Goal: Task Accomplishment & Management: Use online tool/utility

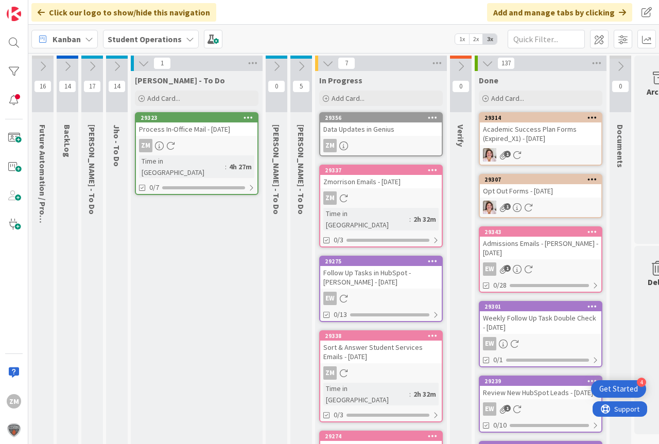
scroll to position [0, 3]
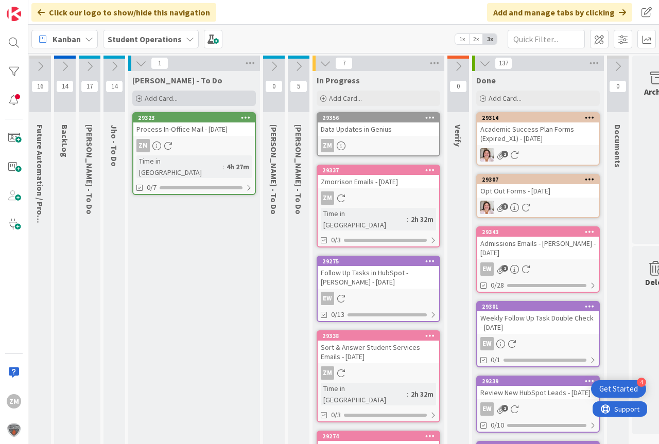
click at [157, 99] on span "Add Card..." at bounding box center [161, 98] width 33 height 9
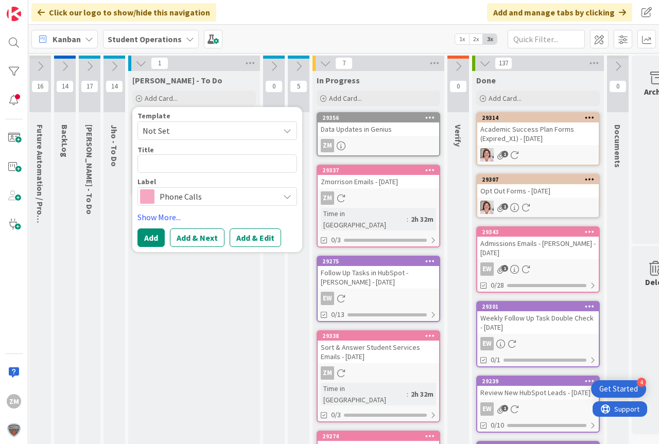
click at [287, 129] on icon at bounding box center [287, 131] width 8 height 8
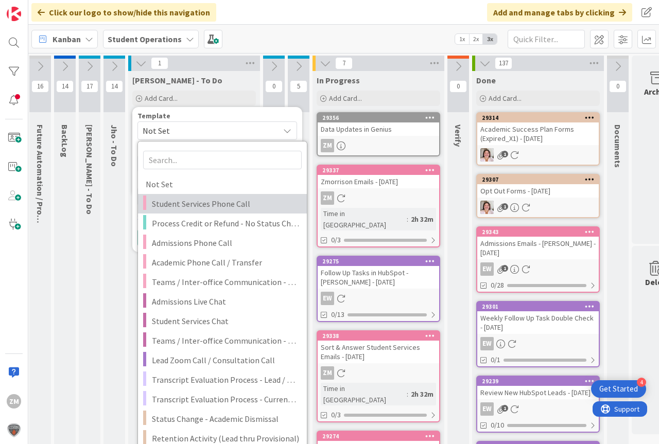
click at [164, 203] on span "Student Services Phone Call" at bounding box center [225, 203] width 147 height 13
type textarea "x"
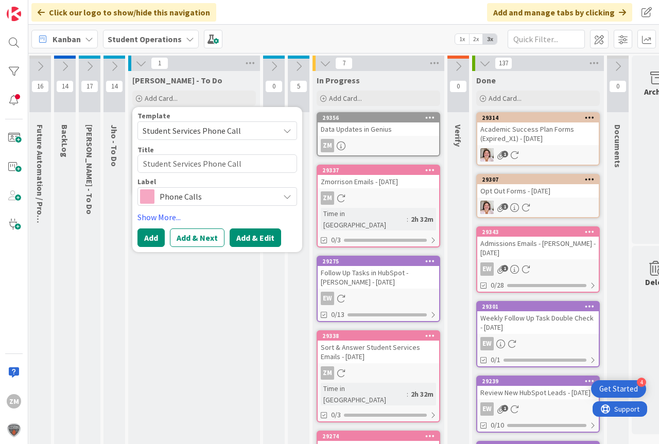
click at [256, 239] on button "Add & Edit" at bounding box center [254, 237] width 51 height 19
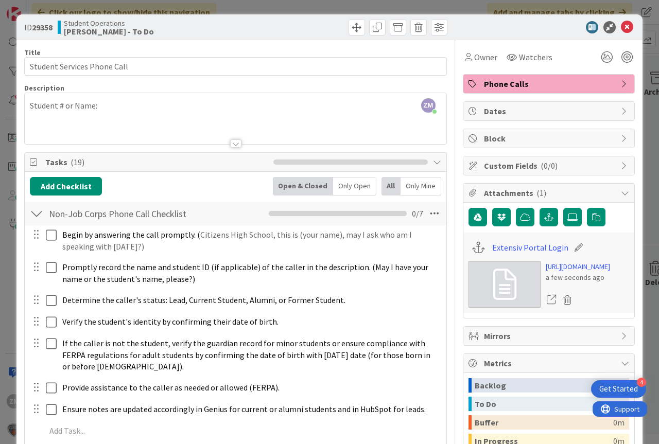
click at [120, 110] on div "ZM [PERSON_NAME] joined 5 m ago Student # or Name:" at bounding box center [235, 118] width 421 height 51
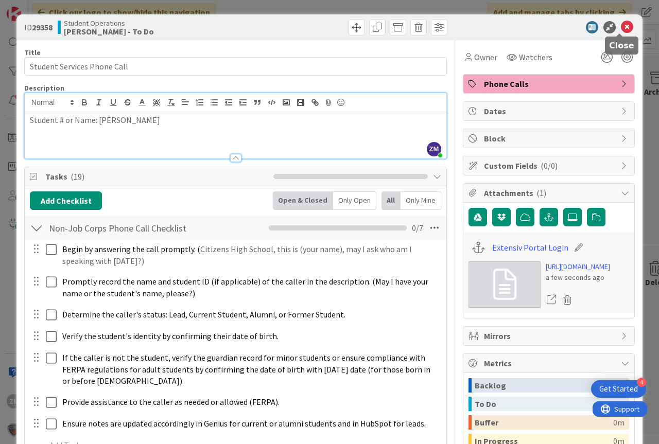
click at [621, 27] on icon at bounding box center [627, 27] width 12 height 12
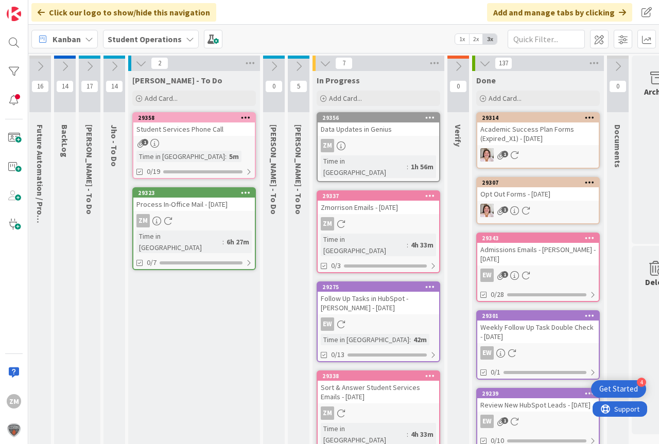
click at [242, 117] on icon at bounding box center [246, 117] width 10 height 7
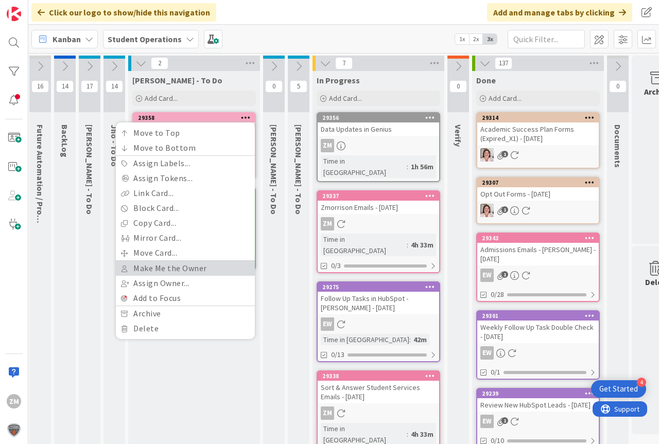
drag, startPoint x: 165, startPoint y: 264, endPoint x: 172, endPoint y: 263, distance: 7.4
click at [166, 264] on link "Make Me the Owner" at bounding box center [185, 268] width 139 height 15
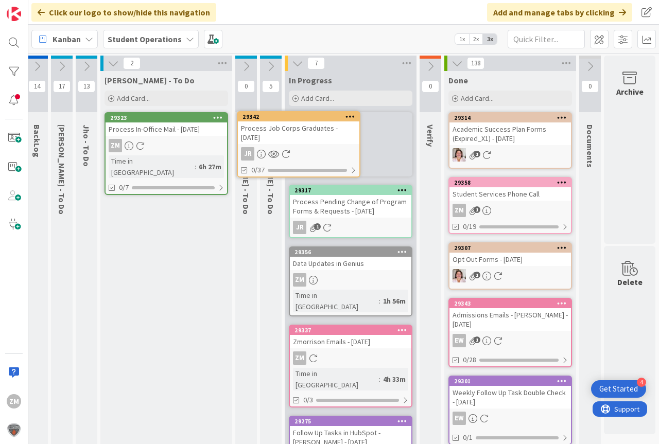
scroll to position [0, 27]
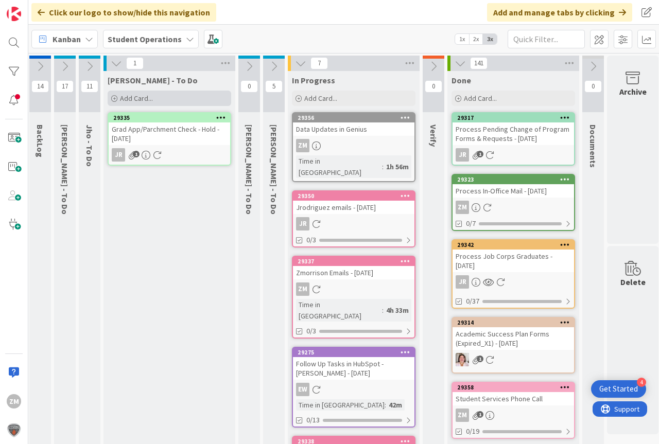
click at [127, 95] on span "Add Card..." at bounding box center [136, 98] width 33 height 9
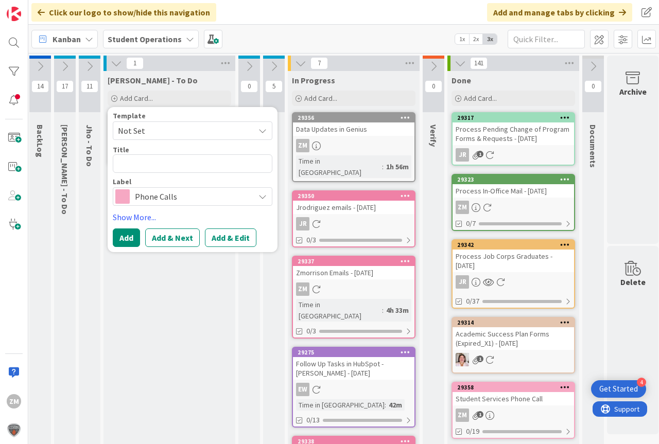
click at [263, 130] on icon at bounding box center [262, 131] width 8 height 8
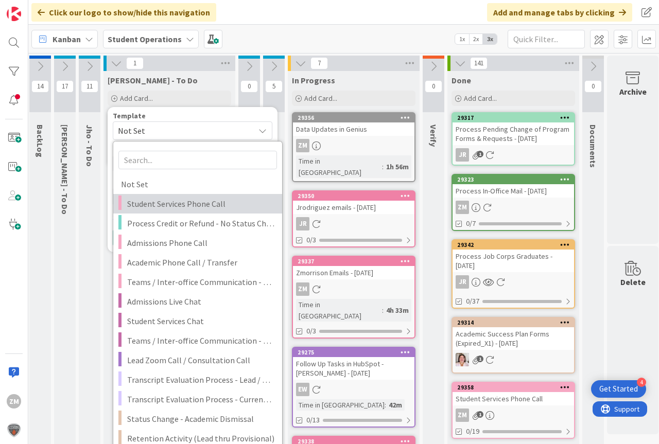
click at [155, 205] on span "Student Services Phone Call" at bounding box center [200, 203] width 147 height 13
type textarea "x"
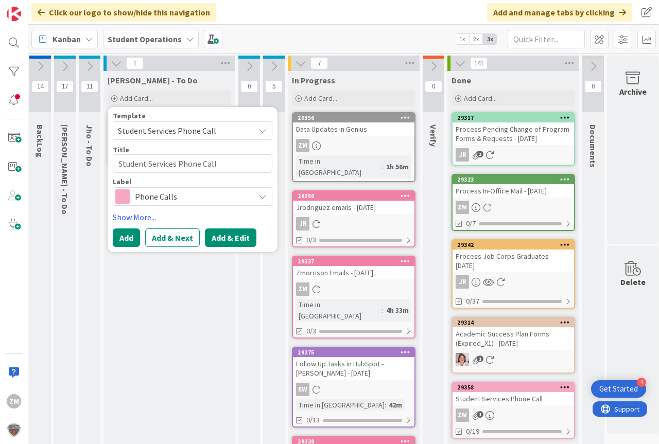
click at [224, 241] on button "Add & Edit" at bounding box center [230, 237] width 51 height 19
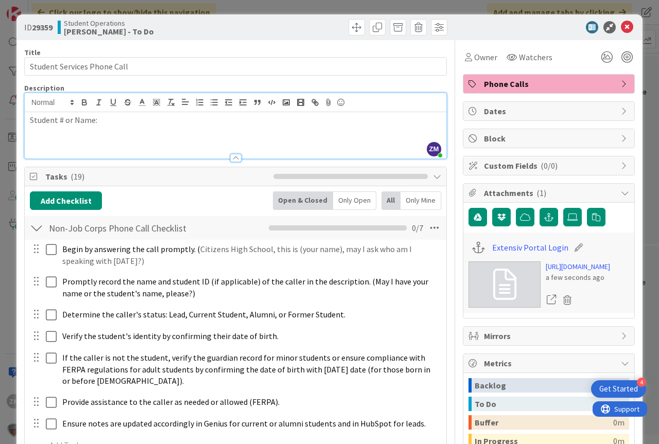
click at [119, 110] on div "ZM [PERSON_NAME] just joined Student # or Name:" at bounding box center [235, 125] width 421 height 65
click at [621, 25] on icon at bounding box center [627, 27] width 12 height 12
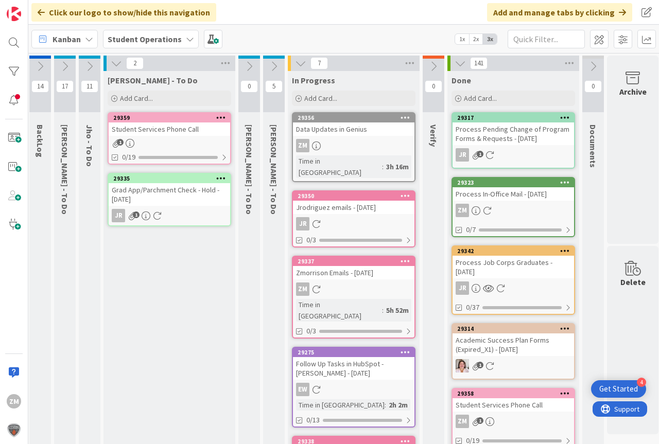
click at [217, 119] on icon at bounding box center [221, 117] width 10 height 7
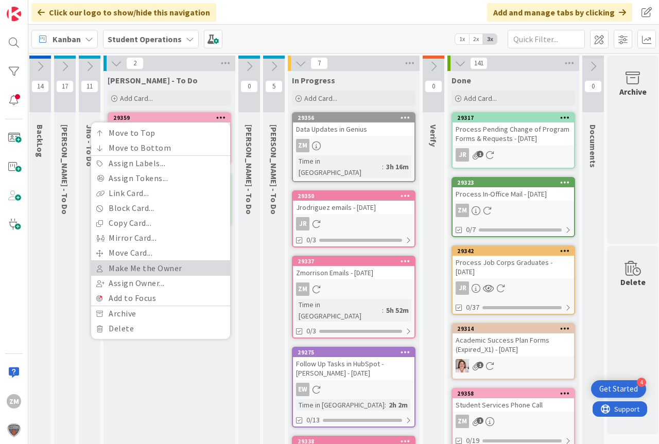
click at [155, 270] on link "Make Me the Owner" at bounding box center [160, 268] width 139 height 15
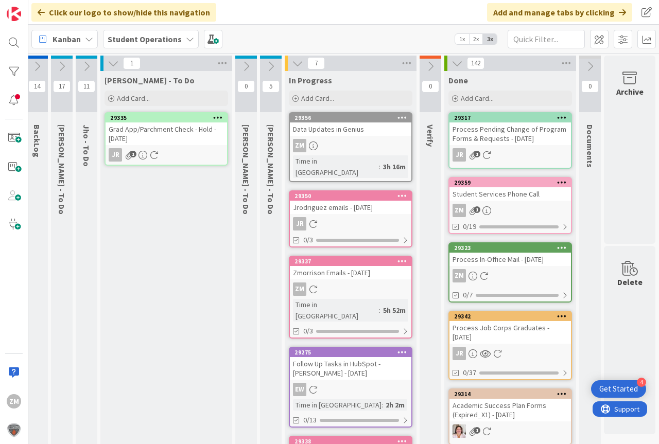
scroll to position [0, 38]
click at [140, 142] on div "Grad App/Parchment Check - Hold - [DATE]" at bounding box center [165, 133] width 121 height 23
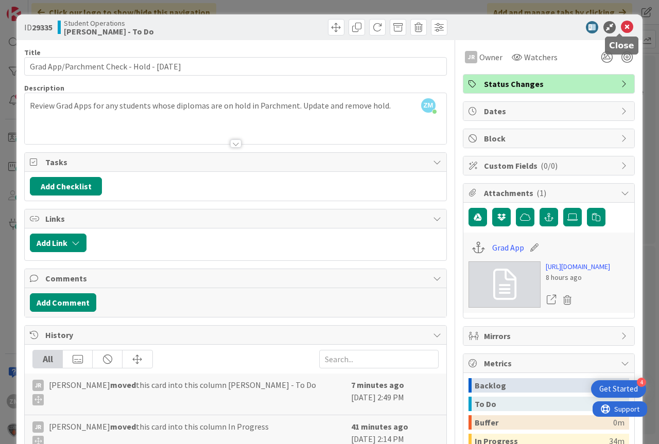
click at [621, 27] on icon at bounding box center [627, 27] width 12 height 12
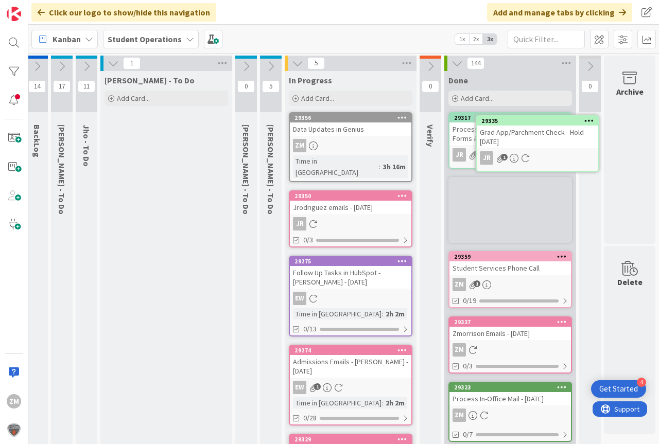
scroll to position [0, 38]
